Goal: Task Accomplishment & Management: Manage account settings

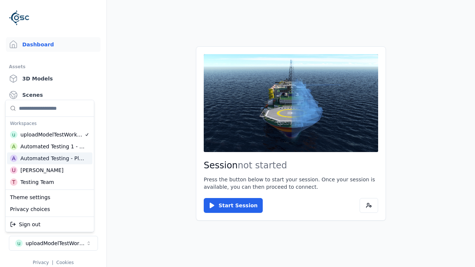
click at [238, 134] on html "Support Dashboard Assets 3D Models Scenes Datasets Recordings Support Documenta…" at bounding box center [237, 133] width 475 height 267
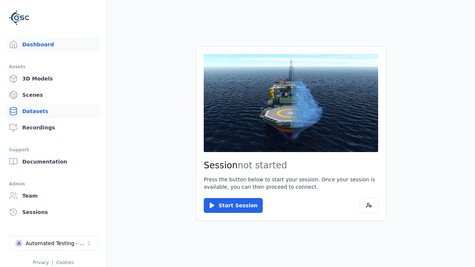
click at [53, 111] on link "Datasets" at bounding box center [53, 111] width 95 height 15
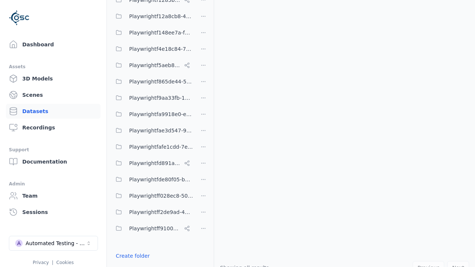
click at [130, 263] on button "Done editing" at bounding box center [132, 269] width 42 height 13
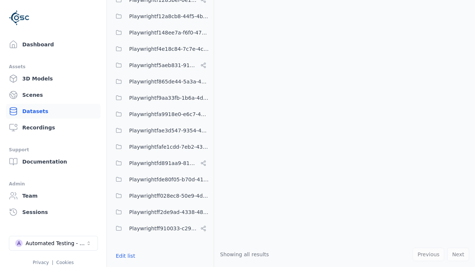
click at [53, 111] on link "Datasets" at bounding box center [53, 111] width 95 height 15
click at [124, 256] on button "Edit list" at bounding box center [125, 255] width 28 height 13
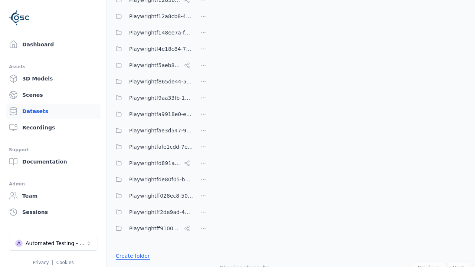
click at [131, 256] on link "Create folder" at bounding box center [133, 255] width 34 height 7
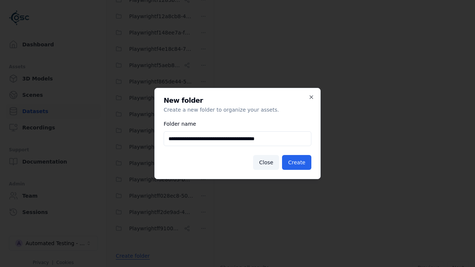
type input "**********"
click at [298, 163] on button "Create" at bounding box center [296, 162] width 29 height 15
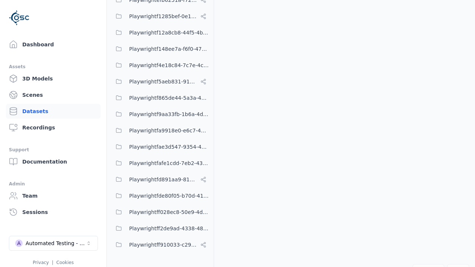
scroll to position [5521, 0]
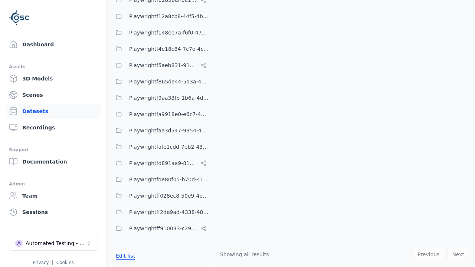
click at [124, 256] on button "Edit list" at bounding box center [125, 255] width 28 height 13
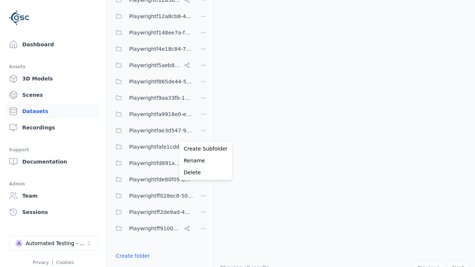
click at [203, 134] on html "Support Dashboard Assets 3D Models Scenes Datasets Recordings Support Documenta…" at bounding box center [237, 133] width 475 height 267
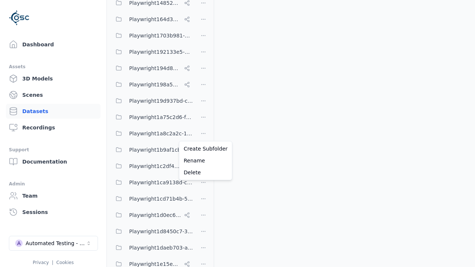
click at [238, 134] on html "Support Dashboard Assets 3D Models Scenes Datasets Recordings Support Documenta…" at bounding box center [237, 133] width 475 height 267
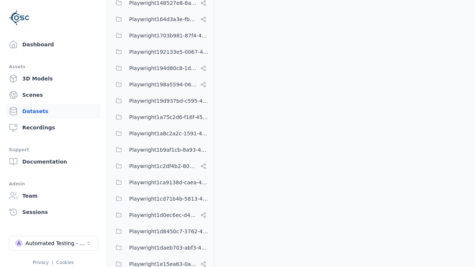
scroll to position [5521, 0]
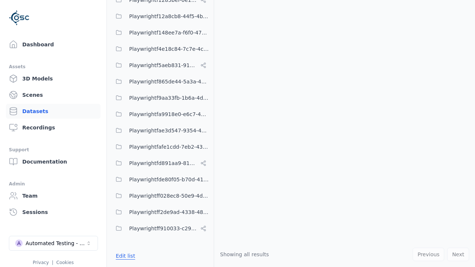
click at [124, 256] on button "Edit list" at bounding box center [125, 255] width 28 height 13
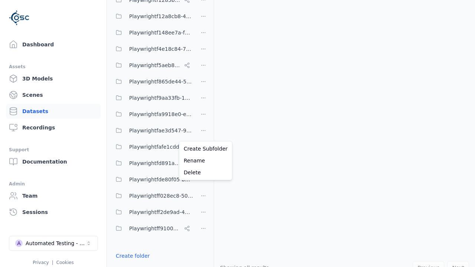
click at [203, 134] on html "Support Dashboard Assets 3D Models Scenes Datasets Recordings Support Documenta…" at bounding box center [237, 133] width 475 height 267
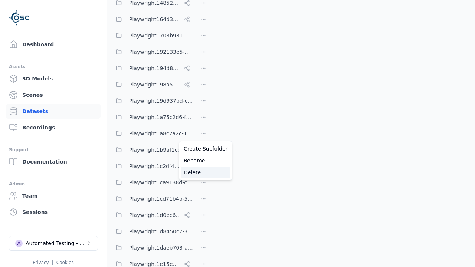
click at [203, 173] on div "Delete" at bounding box center [206, 173] width 50 height 12
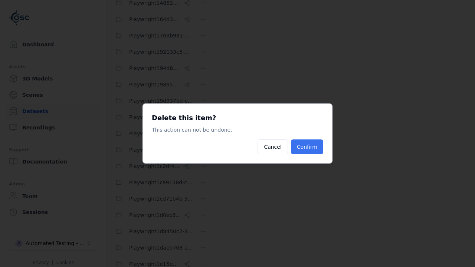
click at [308, 147] on button "Confirm" at bounding box center [307, 147] width 32 height 15
